Goal: Find specific page/section: Find specific page/section

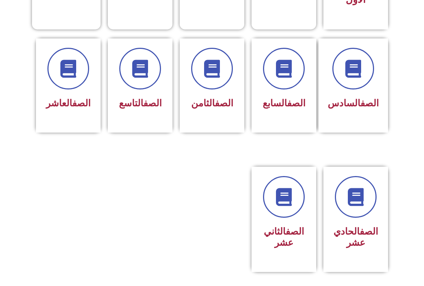
scroll to position [278, 0]
click at [143, 100] on link "الصف" at bounding box center [152, 103] width 18 height 11
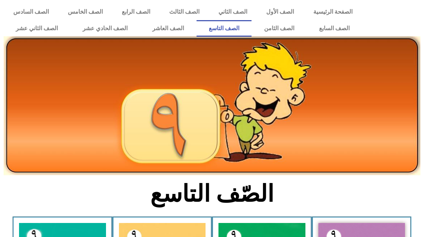
scroll to position [181, 0]
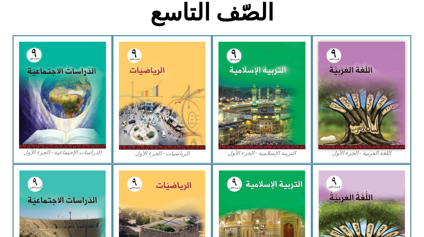
click at [351, 122] on img at bounding box center [361, 95] width 87 height 107
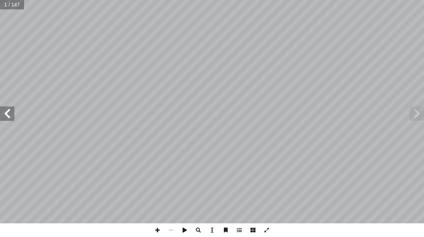
click at [9, 111] on span at bounding box center [7, 113] width 14 height 14
click at [9, 115] on span at bounding box center [7, 113] width 14 height 14
click at [13, 117] on span at bounding box center [7, 113] width 14 height 14
click at [8, 120] on span at bounding box center [7, 113] width 14 height 14
click at [10, 117] on span at bounding box center [7, 113] width 14 height 14
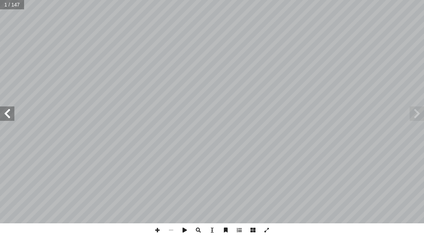
click at [12, 115] on span at bounding box center [7, 113] width 14 height 14
click at [9, 110] on span at bounding box center [7, 113] width 14 height 14
click at [6, 116] on span at bounding box center [7, 113] width 14 height 14
